Goal: Find specific page/section: Find specific page/section

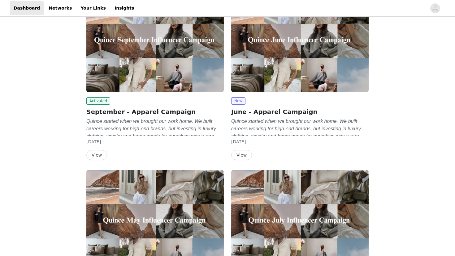
scroll to position [66, 0]
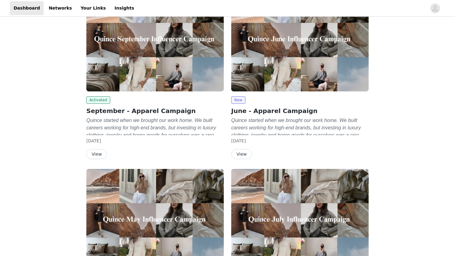
click at [101, 153] on button "View" at bounding box center [96, 154] width 21 height 10
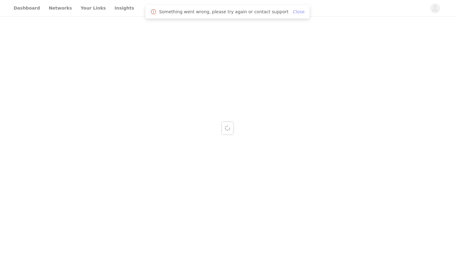
click at [294, 12] on link "Close" at bounding box center [299, 11] width 12 height 5
